Goal: Go to known website: Go to known website

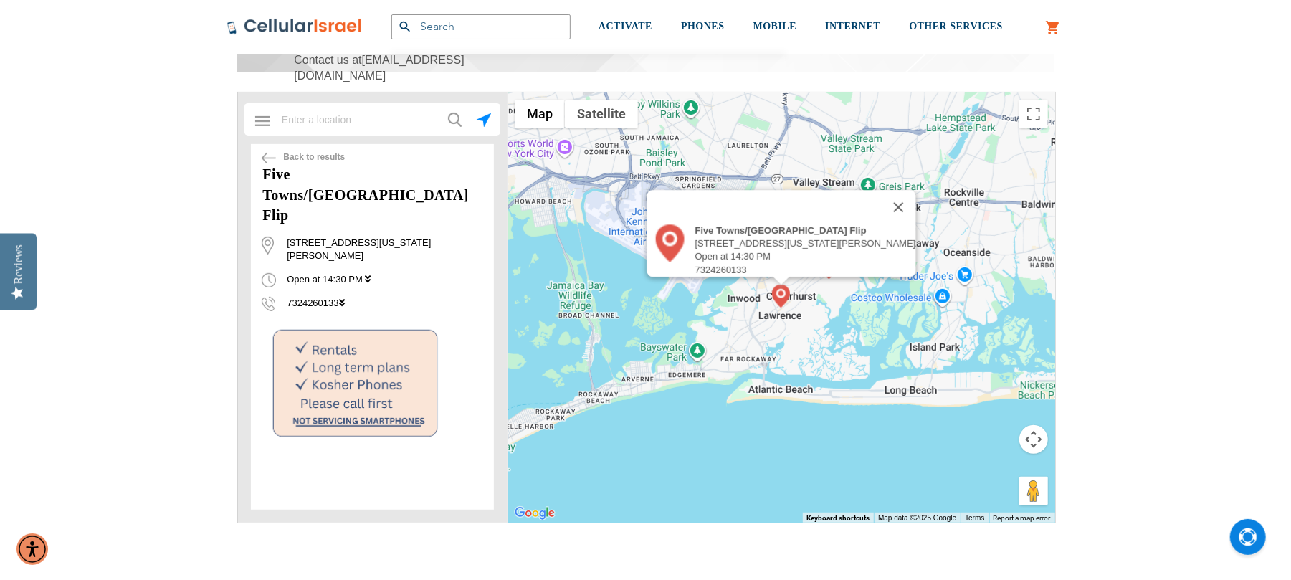
scroll to position [287, 0]
click at [269, 158] on img at bounding box center [269, 158] width 14 height 11
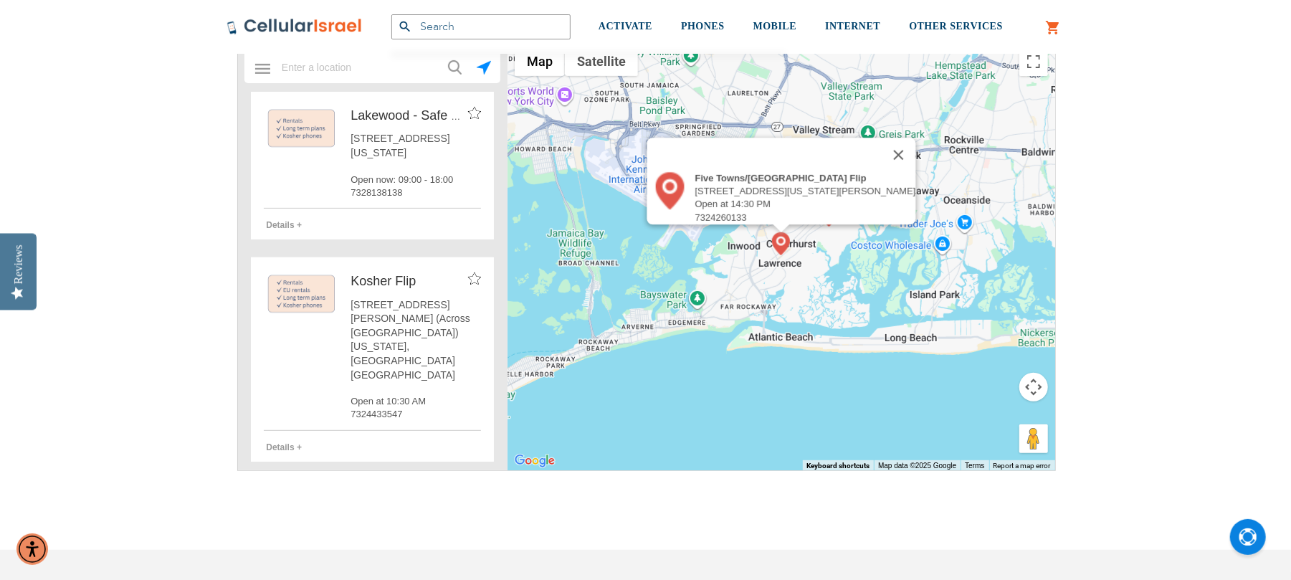
scroll to position [382, 0]
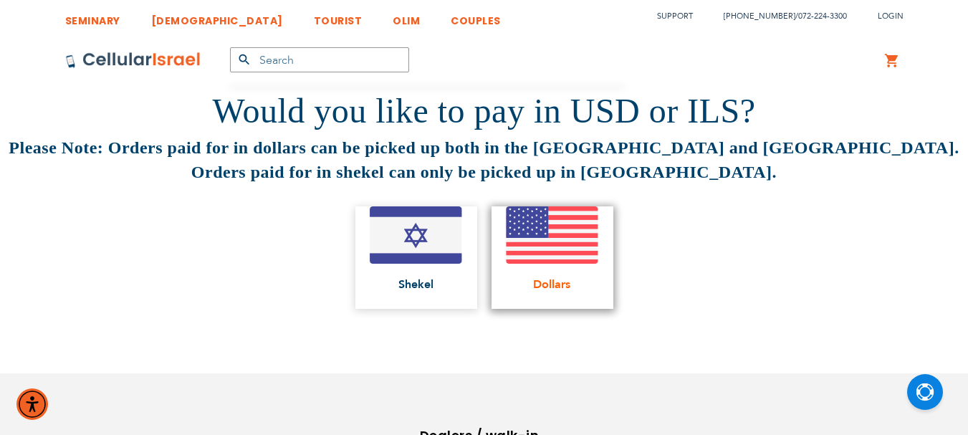
scroll to position [9, 0]
click at [537, 229] on img at bounding box center [552, 234] width 93 height 57
